Goal: Information Seeking & Learning: Compare options

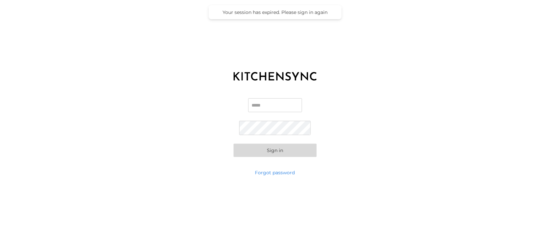
type input "**********"
click at [272, 151] on button "Sign in" at bounding box center [275, 150] width 83 height 13
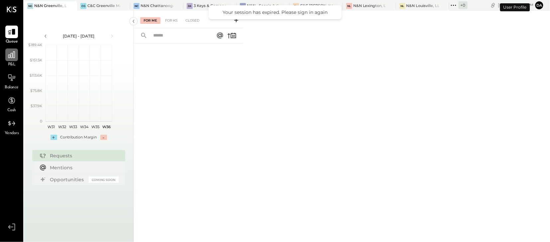
click at [8, 57] on icon at bounding box center [11, 55] width 7 height 7
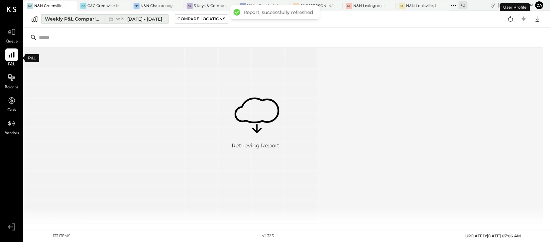
click at [79, 21] on div "Weekly P&L Comparison" at bounding box center [73, 19] width 56 height 7
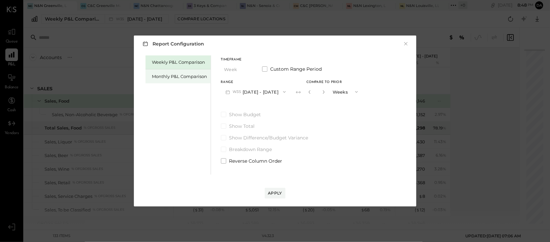
click at [171, 77] on div "Monthly P&L Comparison" at bounding box center [179, 76] width 55 height 6
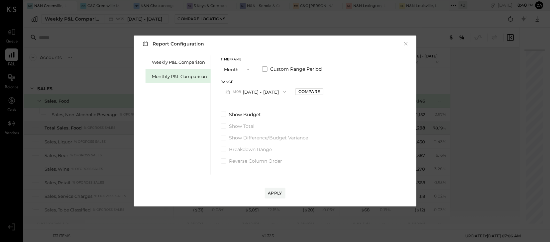
click at [282, 93] on icon "button" at bounding box center [284, 91] width 5 height 5
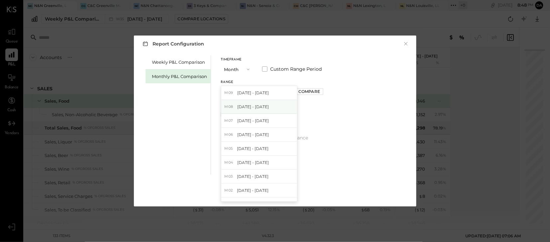
click at [259, 106] on span "[DATE] - [DATE]" at bounding box center [253, 107] width 32 height 6
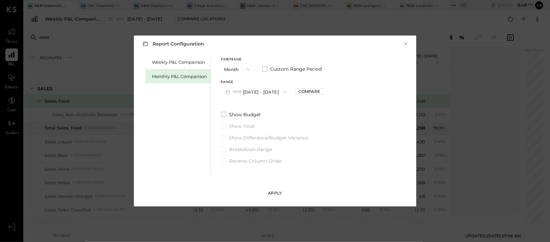
click at [275, 194] on div "Apply" at bounding box center [275, 193] width 14 height 6
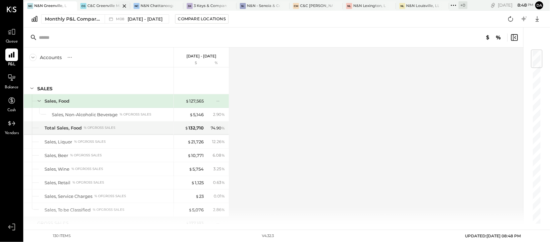
click at [98, 8] on div "C&C Greenville Main, LLC" at bounding box center [103, 5] width 33 height 5
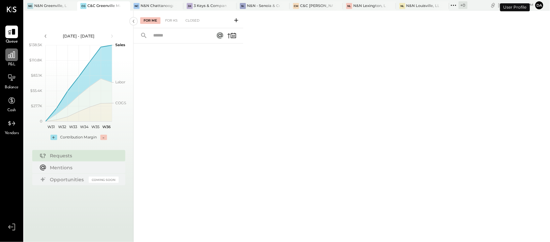
click at [15, 59] on icon at bounding box center [11, 55] width 9 height 9
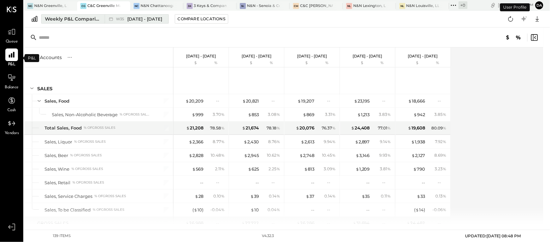
click at [77, 18] on div "Weekly P&L Comparison" at bounding box center [73, 19] width 56 height 7
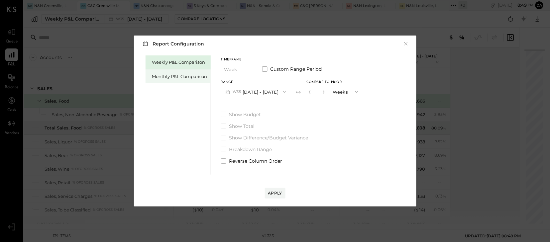
click at [157, 79] on div "Monthly P&L Comparison" at bounding box center [178, 76] width 65 height 14
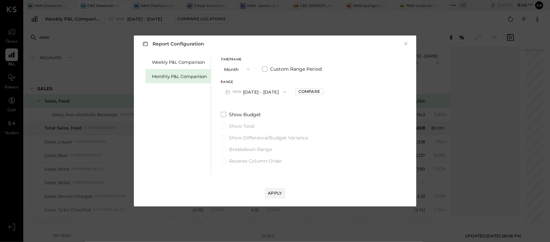
click at [283, 91] on icon "button" at bounding box center [284, 91] width 5 height 5
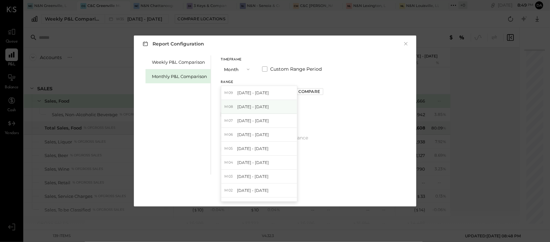
click at [244, 108] on span "[DATE] - [DATE]" at bounding box center [253, 107] width 32 height 6
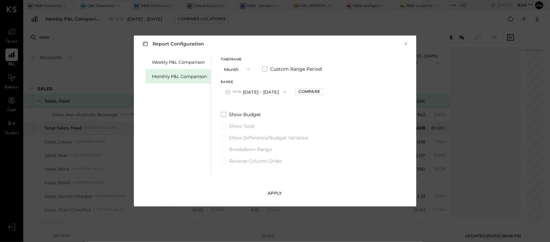
click at [274, 195] on div "Apply" at bounding box center [275, 193] width 14 height 6
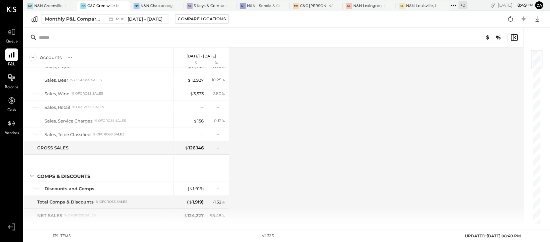
scroll to position [2, 0]
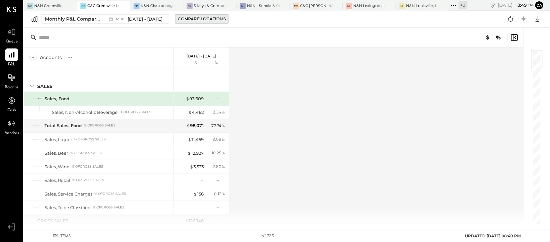
click at [196, 18] on div "Compare Locations" at bounding box center [202, 19] width 48 height 6
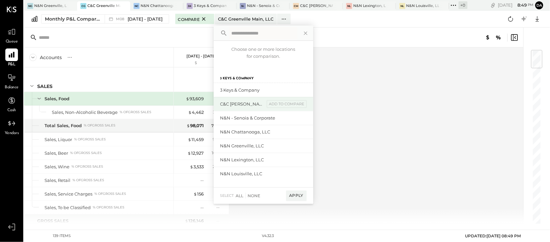
click at [250, 103] on div "C&C [PERSON_NAME] LLC" at bounding box center [242, 104] width 45 height 6
click at [287, 106] on div "add to compare" at bounding box center [287, 104] width 40 height 8
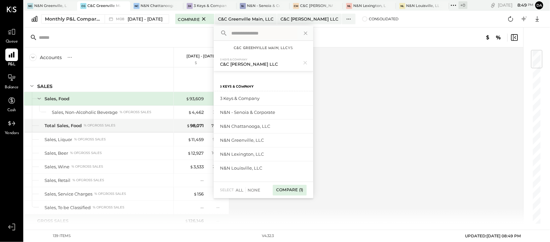
click at [292, 190] on div "Compare (1)" at bounding box center [290, 190] width 34 height 11
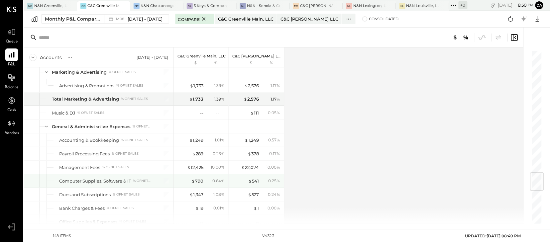
scroll to position [1039, 0]
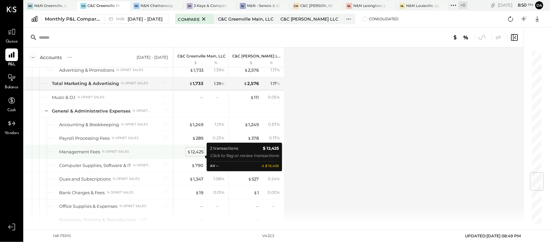
click at [195, 155] on div "$ 12,425" at bounding box center [195, 152] width 16 height 6
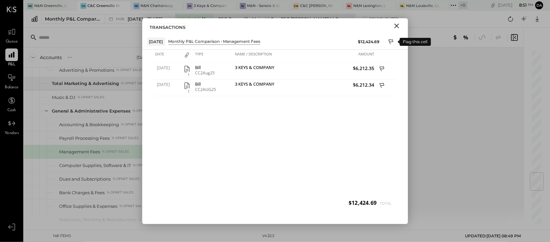
click at [389, 40] on icon at bounding box center [391, 41] width 5 height 5
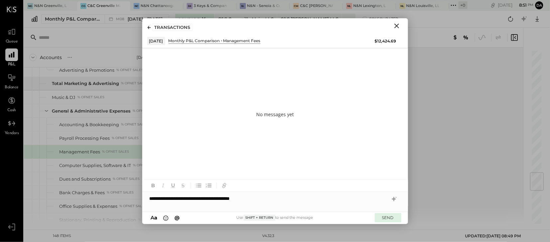
click at [392, 219] on button "SEND" at bounding box center [388, 217] width 27 height 9
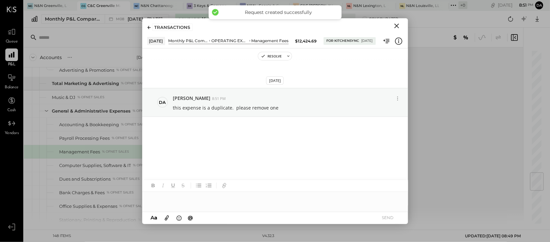
click at [397, 23] on icon "Close" at bounding box center [397, 26] width 8 height 8
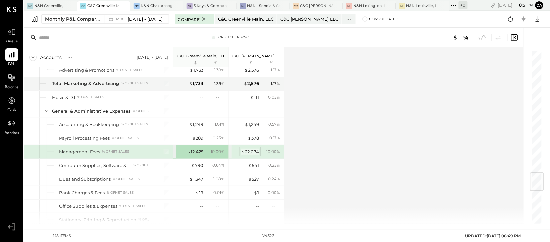
click at [250, 155] on div "$ 22,074" at bounding box center [250, 152] width 18 height 6
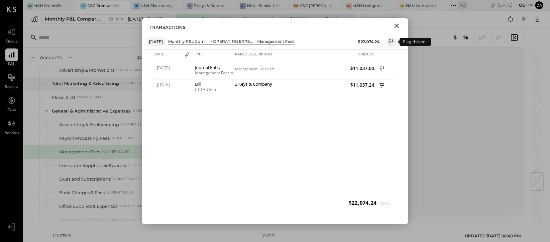
click at [390, 43] on icon at bounding box center [392, 43] width 6 height 8
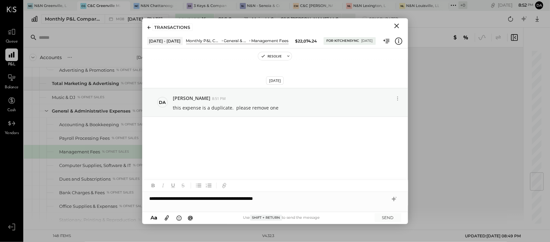
click at [269, 198] on div "**********" at bounding box center [275, 198] width 266 height 13
click at [264, 199] on div "**********" at bounding box center [275, 198] width 266 height 13
click at [267, 199] on div "**********" at bounding box center [275, 198] width 266 height 13
click at [390, 220] on button "SEND" at bounding box center [388, 217] width 27 height 9
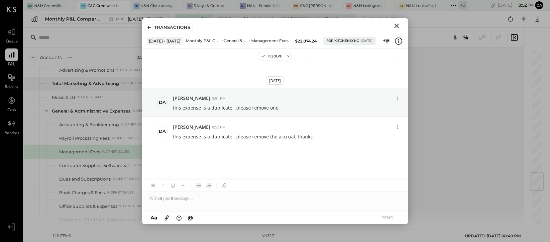
click at [396, 26] on icon "Close" at bounding box center [397, 26] width 8 height 8
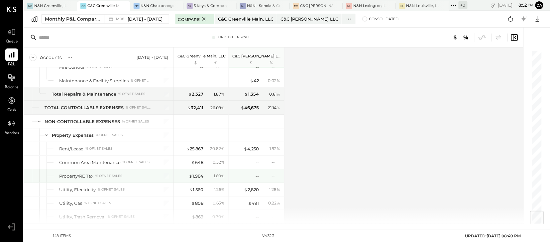
scroll to position [1370, 0]
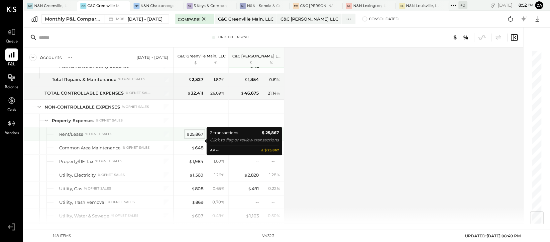
click at [193, 138] on div "$ 25,867" at bounding box center [194, 134] width 17 height 6
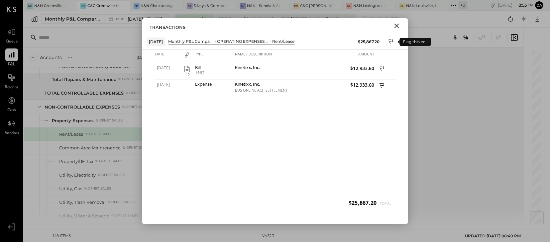
click at [389, 41] on icon at bounding box center [392, 43] width 6 height 8
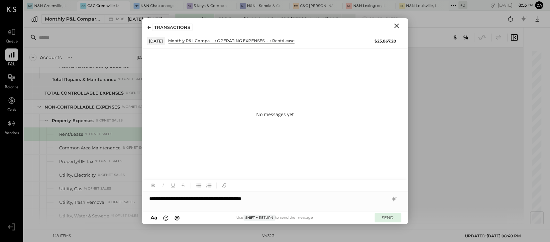
click at [390, 219] on button "SEND" at bounding box center [388, 217] width 27 height 9
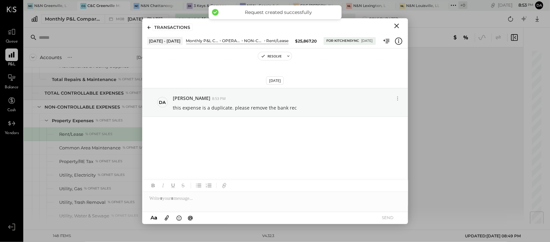
click at [396, 27] on icon "Close" at bounding box center [397, 26] width 8 height 8
